Goal: Task Accomplishment & Management: Use online tool/utility

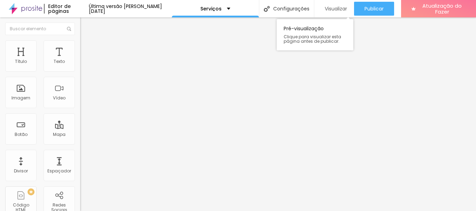
click at [335, 7] on font "Visualizar" at bounding box center [335, 8] width 22 height 7
click at [80, 143] on input "[URL][DOMAIN_NAME].." at bounding box center [122, 139] width 84 height 7
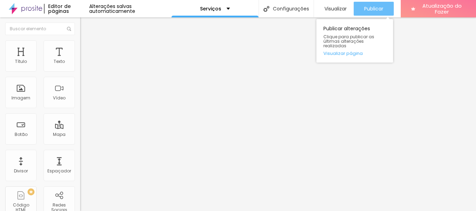
click at [380, 7] on font "Publicar" at bounding box center [373, 8] width 19 height 7
click at [369, 10] on font "Publicar" at bounding box center [373, 8] width 19 height 7
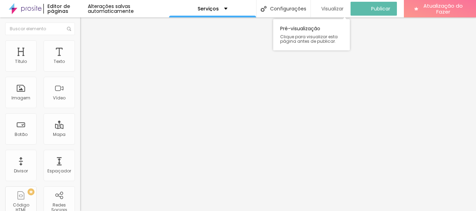
click at [335, 8] on font "Visualizar" at bounding box center [332, 8] width 22 height 7
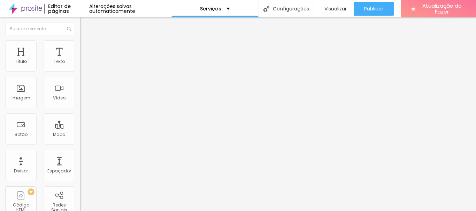
click at [84, 60] on font "Trocar imagem" at bounding box center [101, 57] width 34 height 6
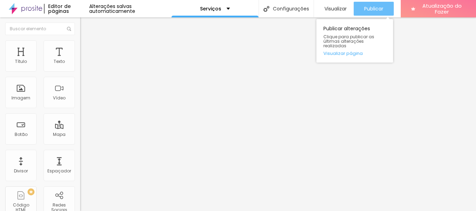
drag, startPoint x: 381, startPoint y: 9, endPoint x: 363, endPoint y: 10, distance: 18.2
click at [381, 9] on font "Publicar" at bounding box center [373, 8] width 19 height 7
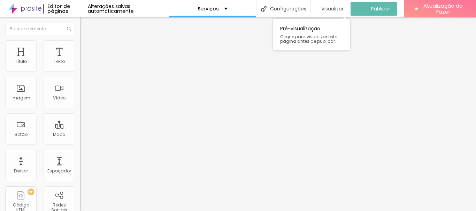
click at [336, 9] on font "Visualizar" at bounding box center [332, 8] width 22 height 7
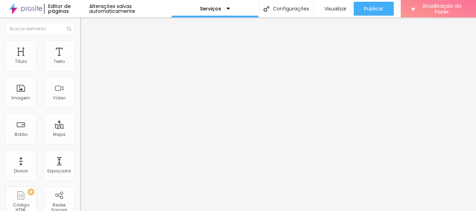
scroll to position [8, 0]
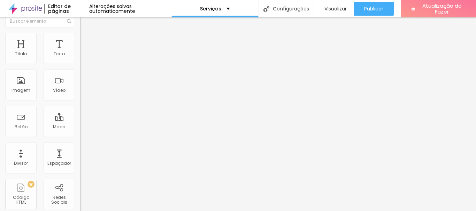
click at [80, 135] on input "[URL][DOMAIN_NAME]" at bounding box center [122, 131] width 84 height 7
paste input "YezM8dLnwKskUXAD9"
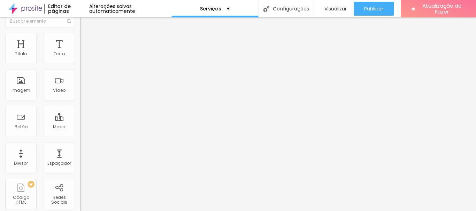
type input "[URL][DOMAIN_NAME]"
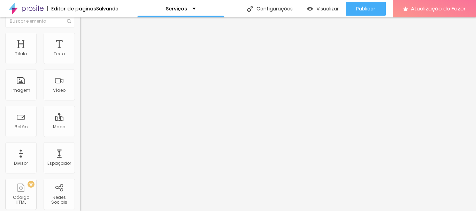
scroll to position [0, 0]
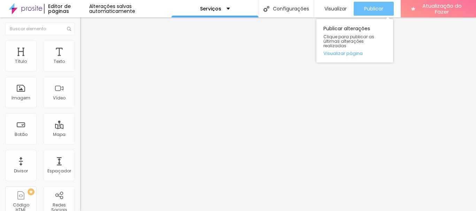
click at [373, 7] on font "Publicar" at bounding box center [373, 8] width 19 height 7
click at [373, 9] on font "Publicar" at bounding box center [373, 8] width 19 height 7
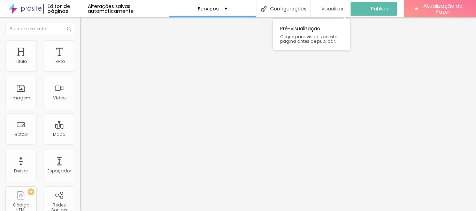
click at [334, 8] on font "Visualizar" at bounding box center [332, 8] width 22 height 7
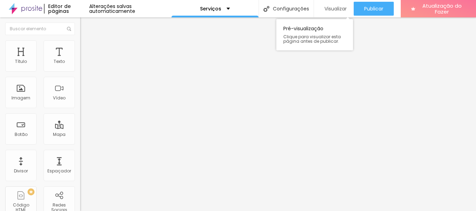
click at [335, 8] on font "Visualizar" at bounding box center [335, 8] width 22 height 7
click at [80, 143] on input "[URL][DOMAIN_NAME]" at bounding box center [122, 139] width 84 height 7
type input "w"
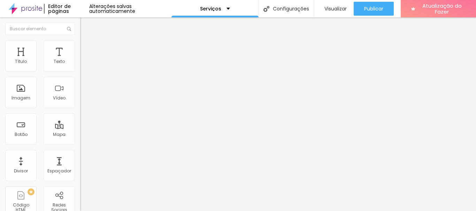
click at [80, 143] on input "[DOMAIN_NAME][URL]" at bounding box center [122, 139] width 84 height 7
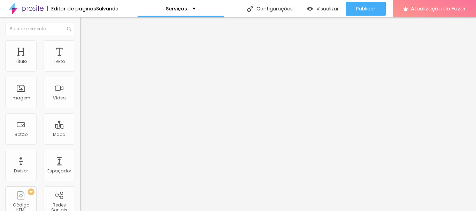
click at [80, 143] on input "[DOMAIN_NAME][URL][PHONE_NUMBER]" at bounding box center [122, 139] width 84 height 7
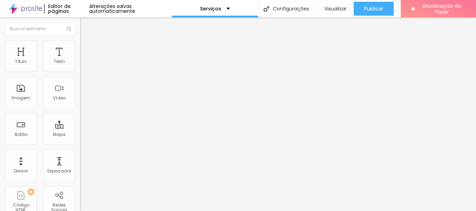
click at [80, 143] on input "[DOMAIN_NAME][URL][PHONE_NUMBER]" at bounding box center [122, 139] width 84 height 7
drag, startPoint x: 27, startPoint y: 191, endPoint x: 31, endPoint y: 191, distance: 4.5
click at [80, 143] on input "[DOMAIN_NAME][URL][PHONE_NUMBER]" at bounding box center [122, 139] width 84 height 7
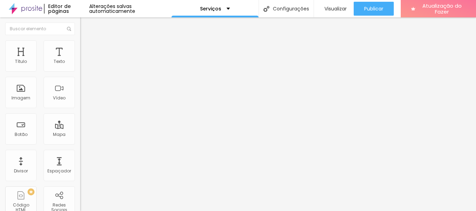
click at [80, 143] on input "[DOMAIN_NAME][URL][PHONE_NUMBER]" at bounding box center [122, 139] width 84 height 7
type input "[DOMAIN_NAME][URL][PHONE_NUMBER]"
click at [80, 159] on div "Trocar imagem Descrição da imagem (Alt) Alinhamento Proporção Cinema 16:9 Cinem…" at bounding box center [120, 106] width 80 height 105
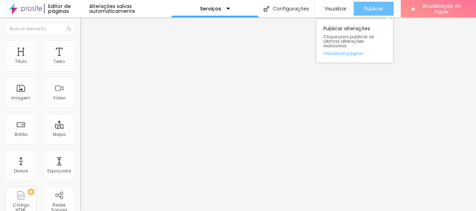
click at [381, 10] on font "Publicar" at bounding box center [373, 8] width 19 height 7
click at [379, 8] on font "Publicar" at bounding box center [373, 8] width 19 height 7
click at [372, 10] on font "Publicar" at bounding box center [373, 8] width 19 height 7
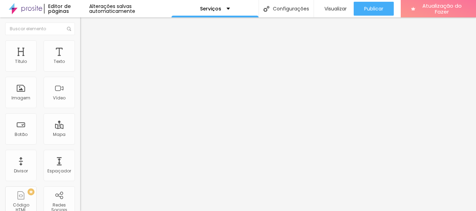
click at [80, 59] on div "Trocar imagem" at bounding box center [120, 56] width 80 height 5
click at [80, 60] on span "Trocar imagem" at bounding box center [99, 57] width 38 height 6
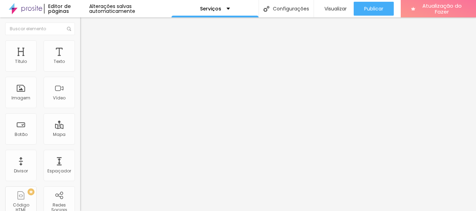
click at [80, 143] on input "[URL][DOMAIN_NAME]" at bounding box center [122, 139] width 84 height 7
paste input "[DOMAIN_NAME][URL][PHONE_NUMBER]"
type input "[DOMAIN_NAME][URL][PHONE_NUMBER]"
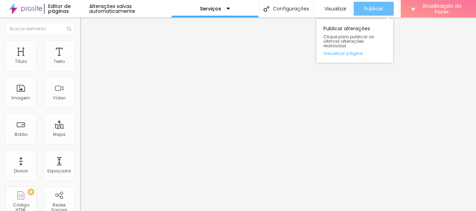
click at [378, 6] on font "Publicar" at bounding box center [373, 8] width 19 height 7
click at [372, 10] on font "Publicar" at bounding box center [373, 8] width 19 height 7
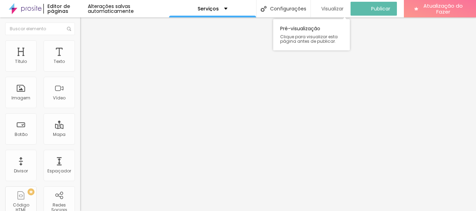
click at [336, 9] on font "Visualizar" at bounding box center [332, 8] width 22 height 7
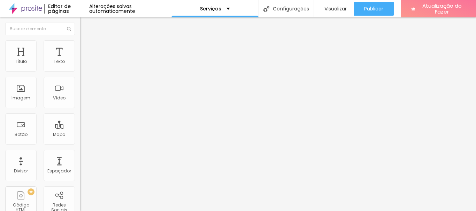
click at [84, 60] on font "Trocar imagem" at bounding box center [101, 57] width 34 height 6
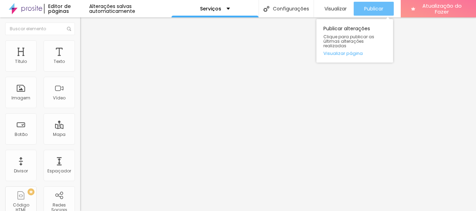
click at [369, 7] on font "Publicar" at bounding box center [373, 8] width 19 height 7
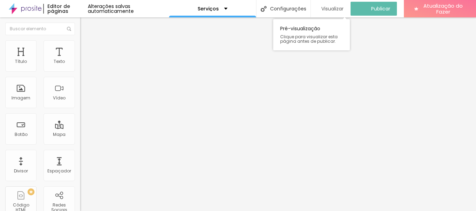
click at [335, 6] on font "Visualizar" at bounding box center [332, 8] width 22 height 7
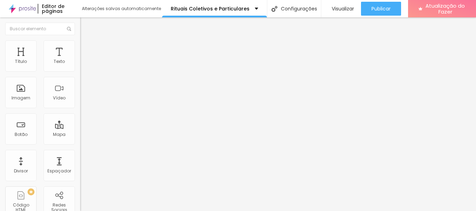
click at [85, 26] on img "button" at bounding box center [88, 26] width 6 height 6
click at [83, 65] on icon "button" at bounding box center [85, 63] width 4 height 4
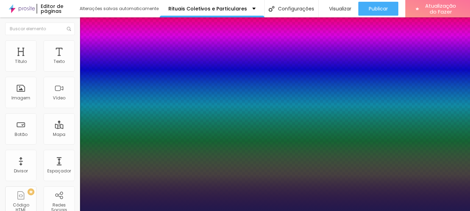
type input "1"
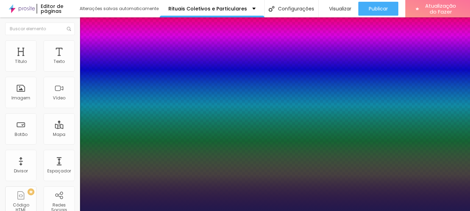
type input "8"
type input "2"
type input "1"
type input "20"
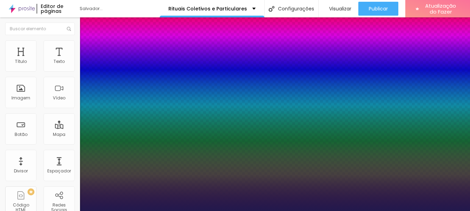
type input "1"
type input "20"
type input "1"
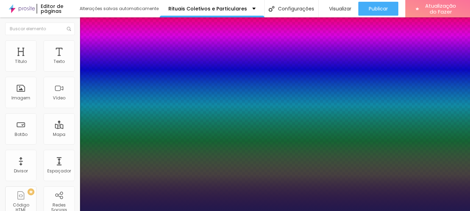
type input "1"
type input "1.5"
type input "1"
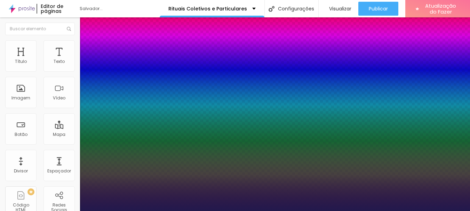
type input "1.5"
type input "1"
click at [300, 211] on div at bounding box center [235, 211] width 470 height 0
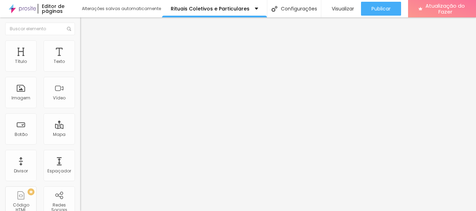
click at [84, 64] on icon "button" at bounding box center [85, 62] width 3 height 3
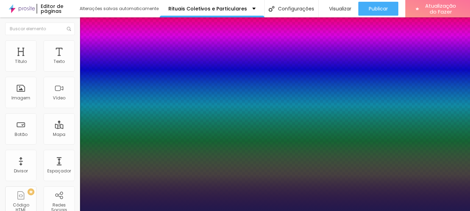
type input "1"
type input "8"
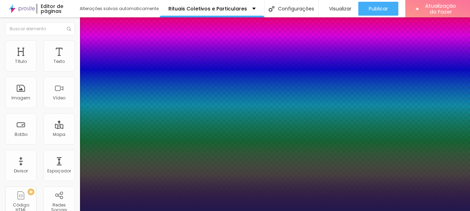
type input "2"
type input "1"
type input "20"
type input "1"
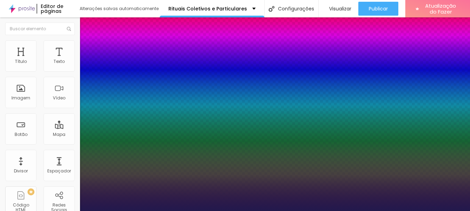
type input "20"
type input "1"
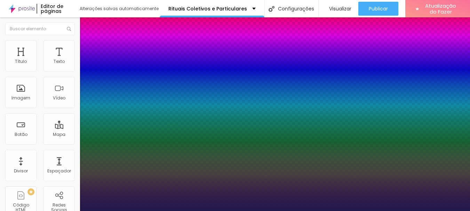
type input "1"
type input "1.5"
click at [282, 211] on div at bounding box center [235, 211] width 470 height 0
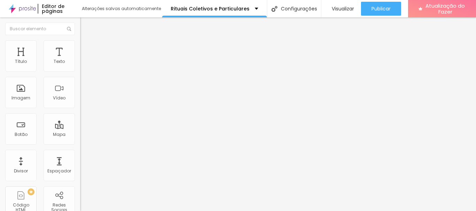
click at [80, 45] on img at bounding box center [83, 43] width 6 height 6
type input "2"
type input "25"
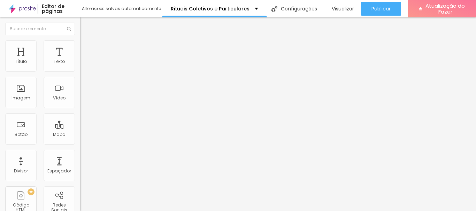
type input "30"
type input "31"
type input "36"
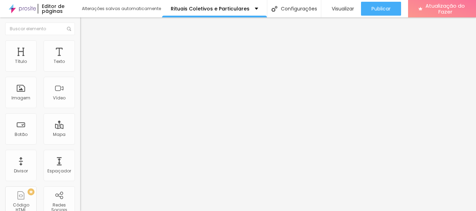
type input "36"
type input "38"
type input "41"
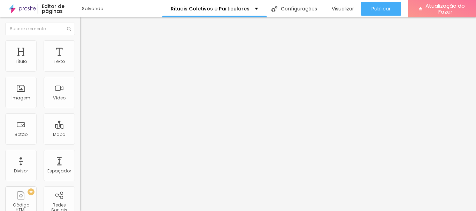
type input "43"
type input "35"
type input "25"
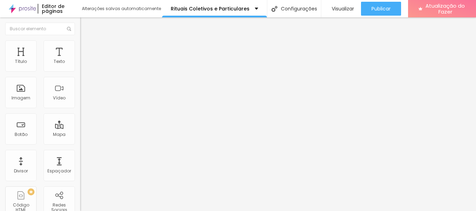
type input "25"
type input "23"
type input "20"
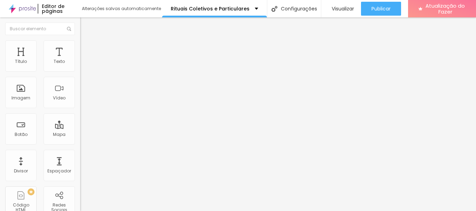
type input "18"
type input "15"
type input "13"
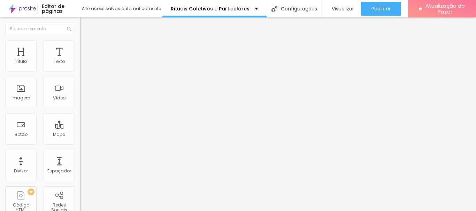
type input "13"
type input "11"
type input "10"
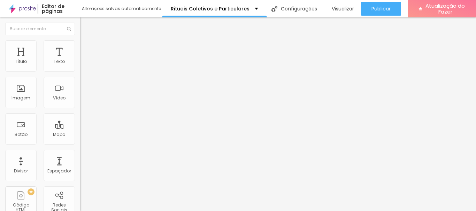
type input "8"
type input "7"
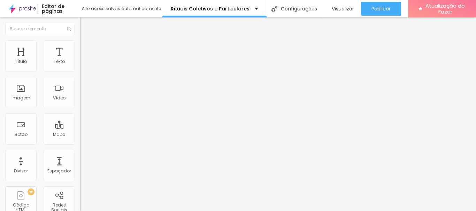
click at [80, 153] on input "range" at bounding box center [102, 156] width 45 height 6
click at [86, 49] on font "Avançado" at bounding box center [97, 52] width 23 height 6
type input "9"
type input "13"
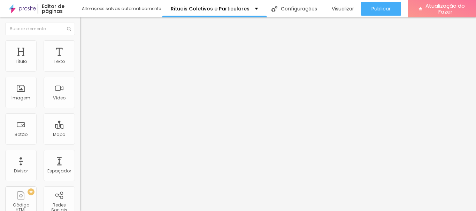
type input "13"
type input "16"
type input "20"
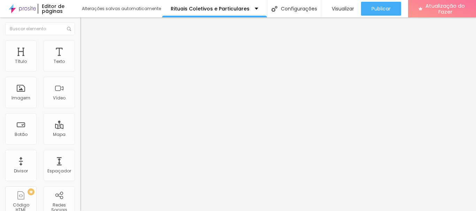
type input "25"
type input "27"
type input "28"
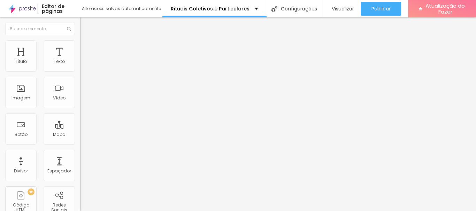
type input "28"
type input "29"
type input "30"
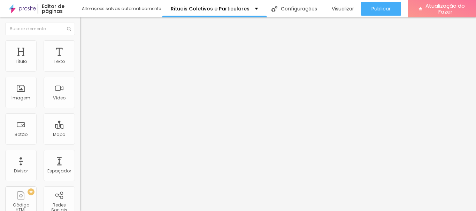
type input "31"
type input "33"
type input "35"
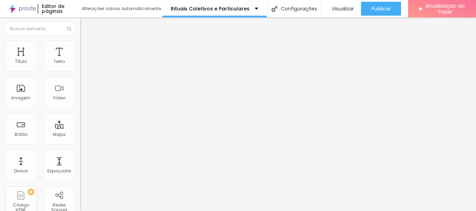
type input "35"
type input "37"
type input "38"
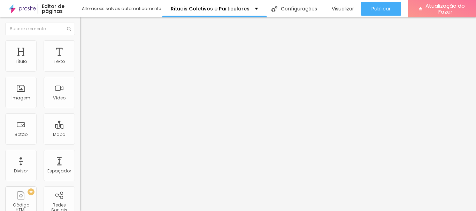
type input "40"
type input "42"
type input "43"
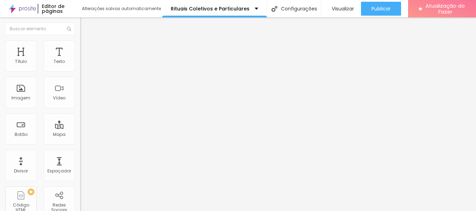
type input "43"
type input "46"
type input "47"
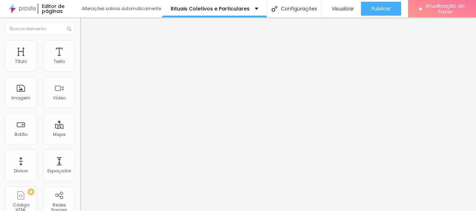
type input "49"
type input "50"
type input "51"
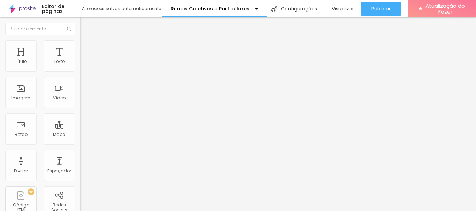
type input "51"
type input "53"
type input "54"
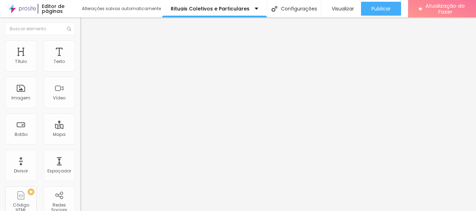
type input "55"
type input "56"
drag, startPoint x: 16, startPoint y: 68, endPoint x: 37, endPoint y: 68, distance: 21.6
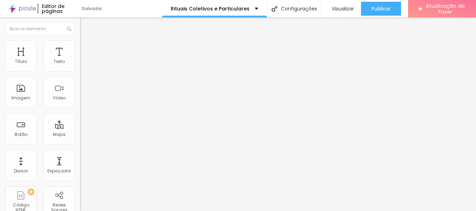
type input "56"
click at [80, 135] on input "range" at bounding box center [102, 138] width 45 height 6
click at [86, 49] on font "Avançado" at bounding box center [97, 52] width 23 height 6
type input "12"
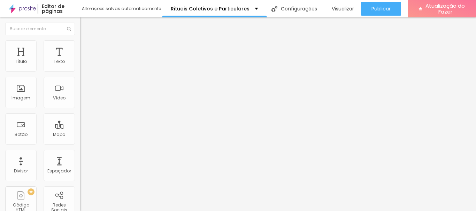
type input "17"
type input "19"
type input "21"
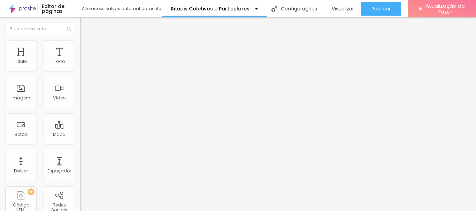
type input "21"
type input "22"
type input "24"
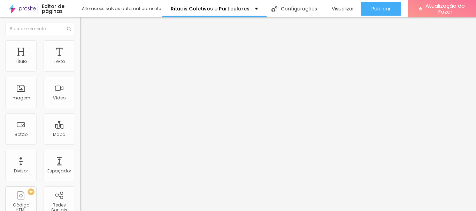
type input "26"
type input "27"
type input "28"
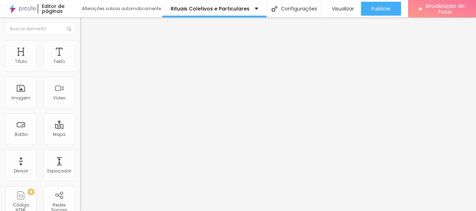
type input "28"
type input "24"
type input "22"
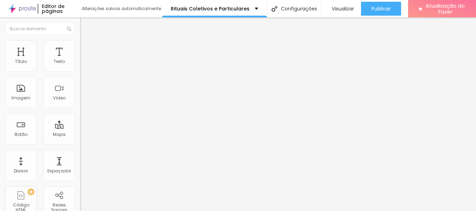
type input "20"
type input "7"
type input "0"
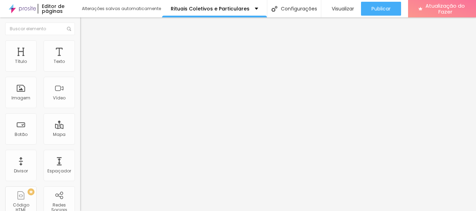
type input "0"
drag, startPoint x: 16, startPoint y: 80, endPoint x: 8, endPoint y: 80, distance: 8.4
type input "6"
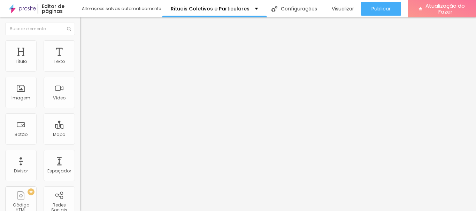
type input "10"
type input "12"
type input "13"
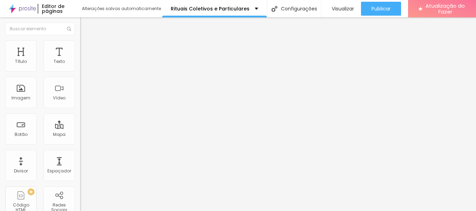
type input "13"
type input "14"
type input "15"
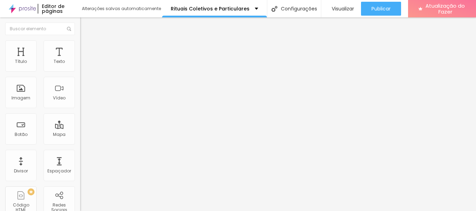
type input "16"
type input "18"
type input "19"
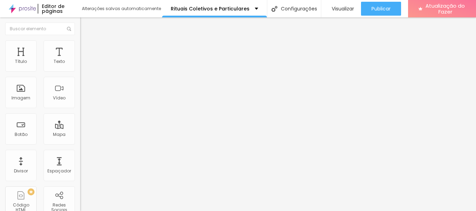
type input "19"
type input "22"
type input "23"
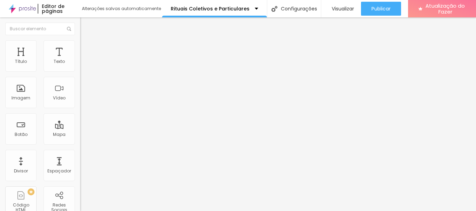
type input "24"
type input "25"
type input "28"
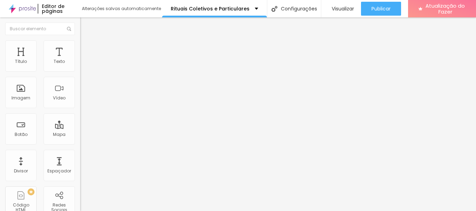
type input "28"
type input "29"
type input "30"
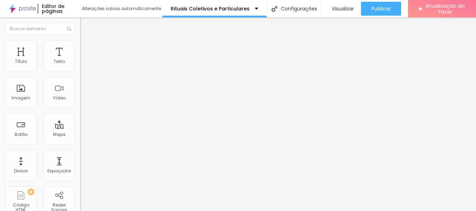
type input "31"
type input "32"
type input "33"
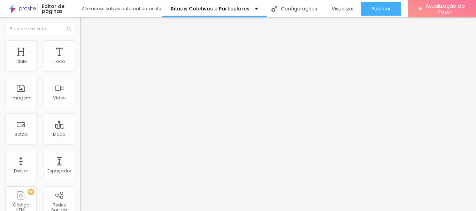
type input "33"
type input "34"
type input "36"
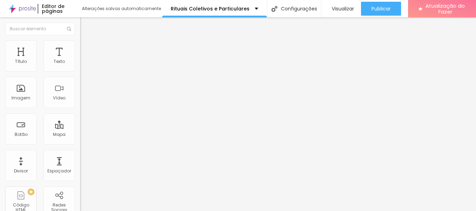
type input "41"
type input "43"
type input "44"
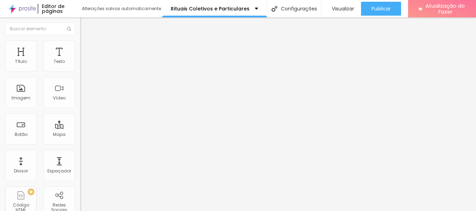
type input "44"
type input "46"
drag, startPoint x: 16, startPoint y: 67, endPoint x: 29, endPoint y: 67, distance: 12.2
click at [80, 135] on input "range" at bounding box center [102, 138] width 45 height 6
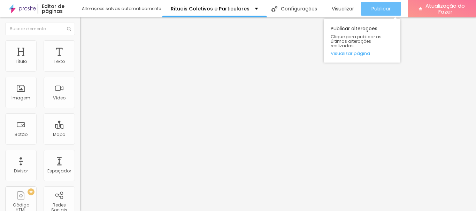
click at [379, 6] on font "Publicar" at bounding box center [380, 8] width 19 height 7
click at [389, 9] on button "Publicar" at bounding box center [381, 9] width 40 height 14
